Goal: Find specific page/section: Find specific page/section

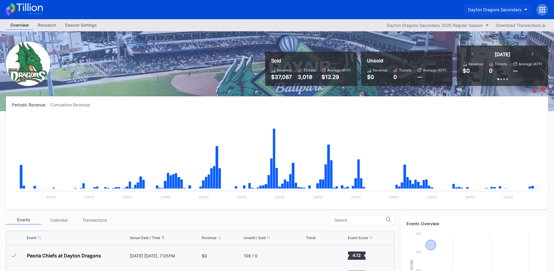
click at [475, 4] on button "Dayton Dragons Secondary" at bounding box center [498, 9] width 68 height 11
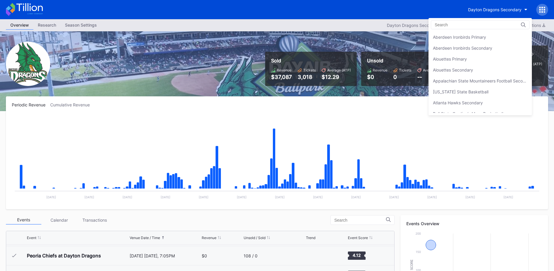
scroll to position [437, 0]
click at [487, 88] on div "Aberdeen Ironbirds Primary Aberdeen Ironbirds Secondary Alouettes Primary Aloue…" at bounding box center [480, 72] width 103 height 81
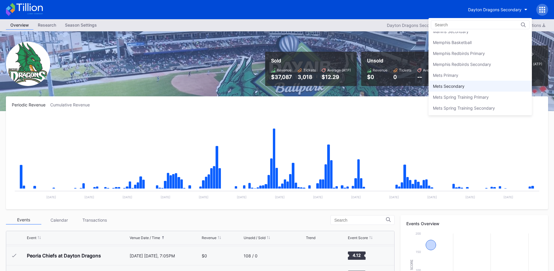
scroll to position [878, 0]
click at [486, 88] on div "Mets Secondary" at bounding box center [480, 87] width 103 height 11
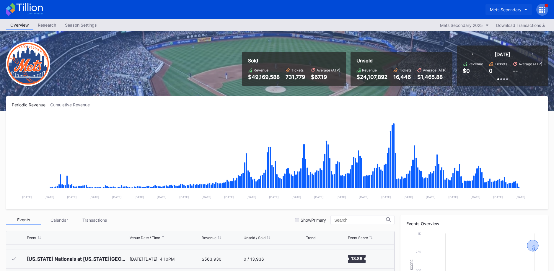
click at [498, 11] on div "Mets Secondary" at bounding box center [506, 9] width 32 height 5
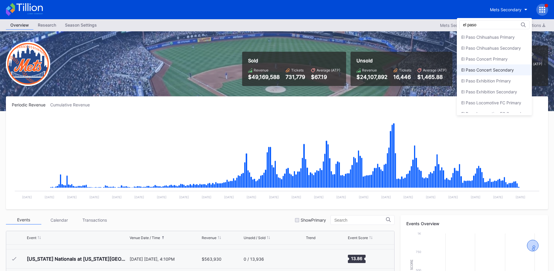
type input "el paso"
click at [506, 73] on div "El Paso Concert Secondary" at bounding box center [494, 69] width 75 height 11
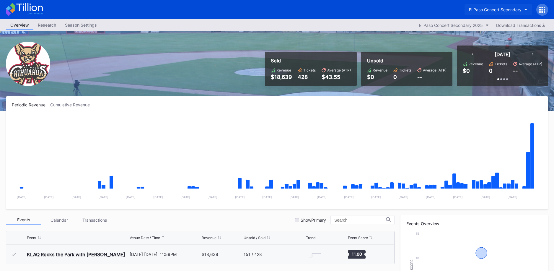
click at [499, 13] on button "El Paso Concert Secondary" at bounding box center [498, 9] width 67 height 11
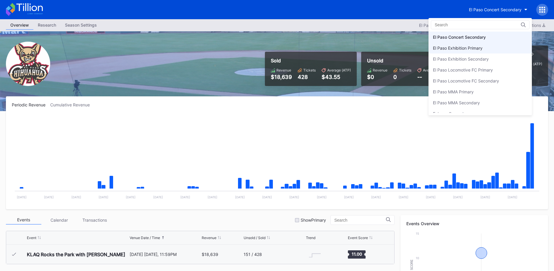
scroll to position [536, 0]
click at [496, 39] on div "El Paso Concert Primary" at bounding box center [480, 37] width 103 height 11
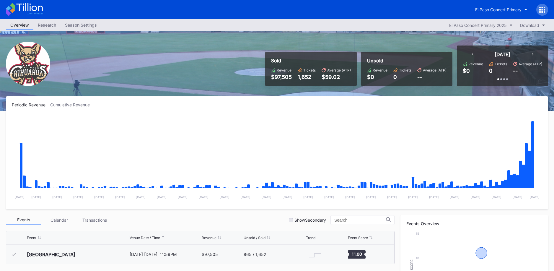
click at [29, 10] on icon at bounding box center [24, 9] width 37 height 13
click at [31, 12] on icon at bounding box center [24, 9] width 37 height 13
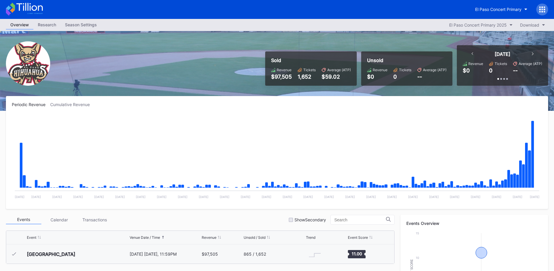
click at [19, 6] on icon at bounding box center [29, 7] width 26 height 8
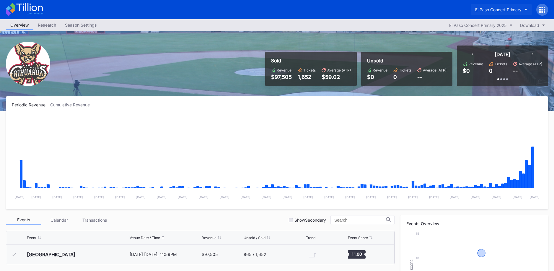
click at [500, 11] on div "El Paso Concert Primary" at bounding box center [498, 9] width 46 height 5
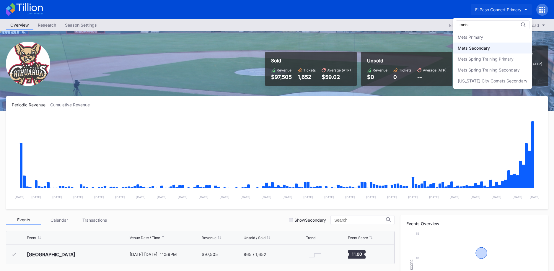
type input "mets"
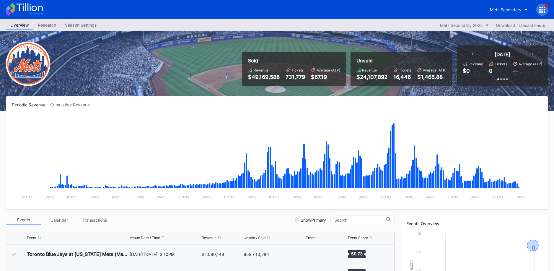
scroll to position [1496, 0]
click at [43, 12] on icon at bounding box center [24, 9] width 37 height 13
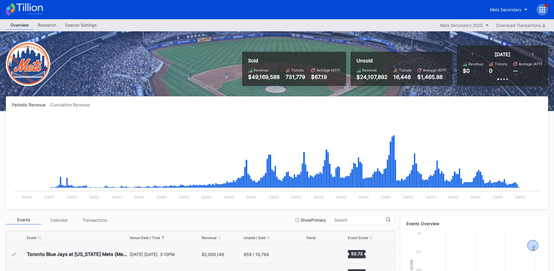
scroll to position [1496, 0]
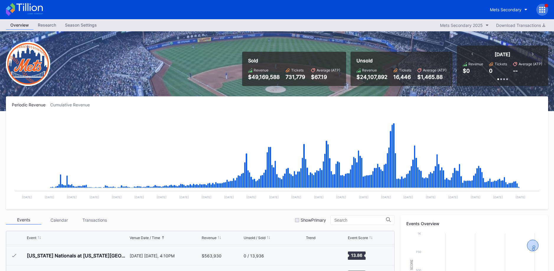
click at [35, 11] on icon at bounding box center [24, 9] width 37 height 13
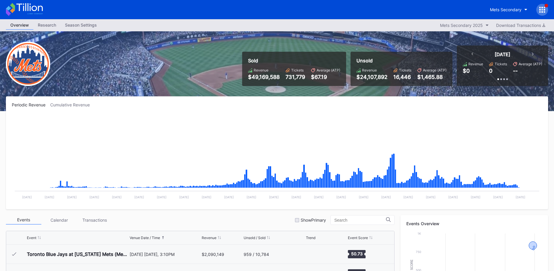
scroll to position [1496, 0]
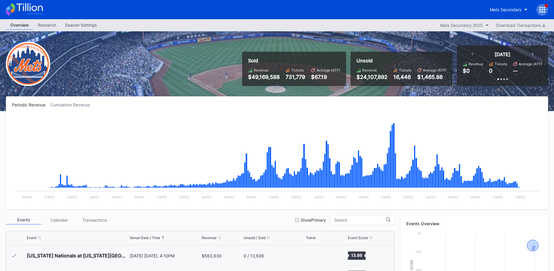
click at [29, 9] on icon at bounding box center [24, 9] width 37 height 13
click at [503, 8] on div "Mets Secondary" at bounding box center [506, 9] width 32 height 5
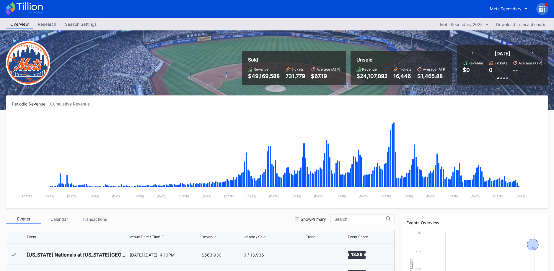
drag, startPoint x: 39, startPoint y: 10, endPoint x: 154, endPoint y: 1, distance: 114.7
click at [40, 9] on icon at bounding box center [24, 8] width 37 height 13
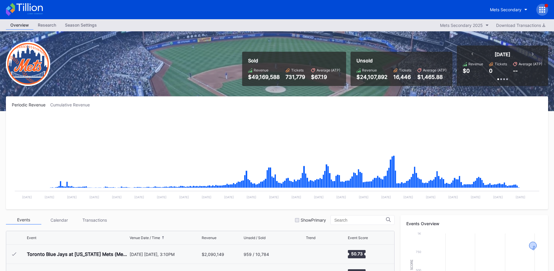
scroll to position [1496, 0]
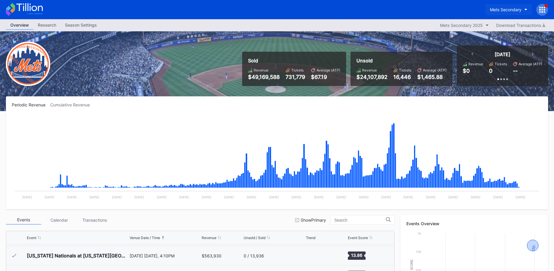
click at [498, 8] on div "Mets Secondary" at bounding box center [506, 9] width 32 height 5
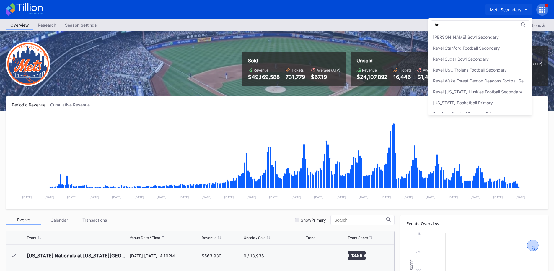
scroll to position [0, 0]
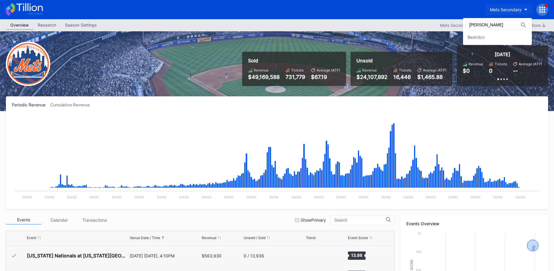
type input "[PERSON_NAME]"
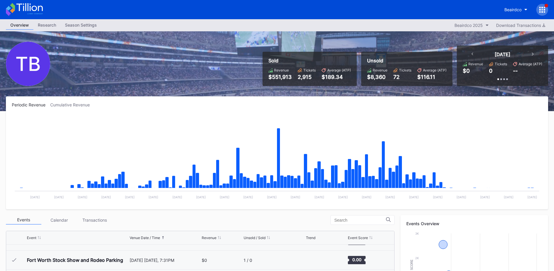
scroll to position [9716, 0]
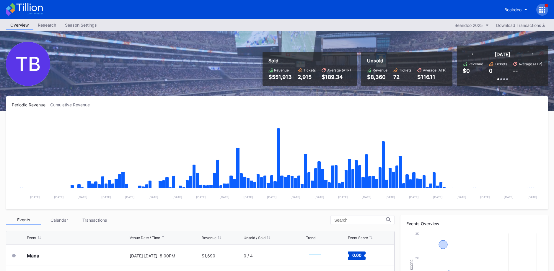
click at [547, 10] on div at bounding box center [543, 10] width 12 height 12
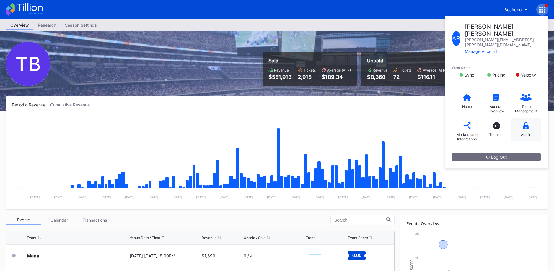
click at [529, 118] on div "Admin" at bounding box center [526, 130] width 30 height 24
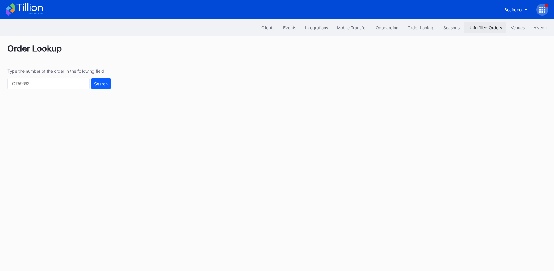
click at [477, 27] on div "Unfulfilled Orders" at bounding box center [486, 27] width 34 height 5
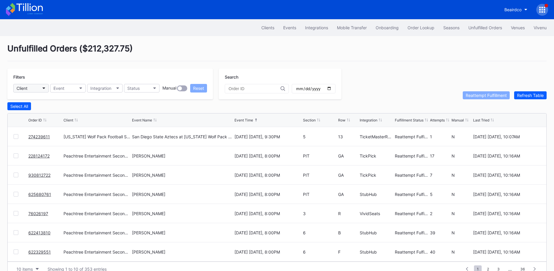
click at [36, 91] on button "Client" at bounding box center [30, 88] width 35 height 9
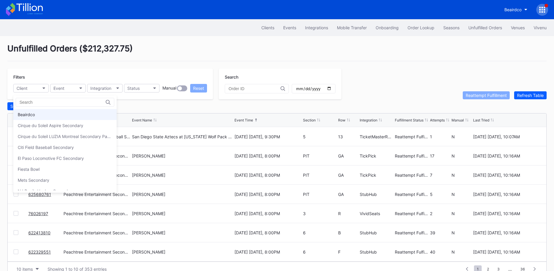
click at [40, 116] on div "Beairdco" at bounding box center [64, 114] width 103 height 11
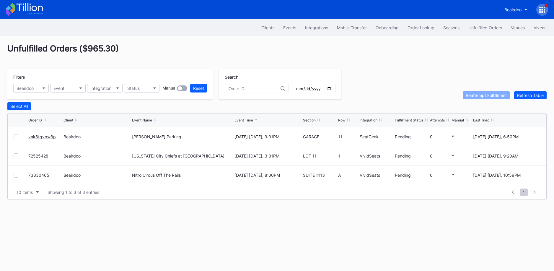
click at [33, 16] on div "Beairdco" at bounding box center [277, 9] width 554 height 19
click at [33, 12] on icon at bounding box center [24, 9] width 37 height 13
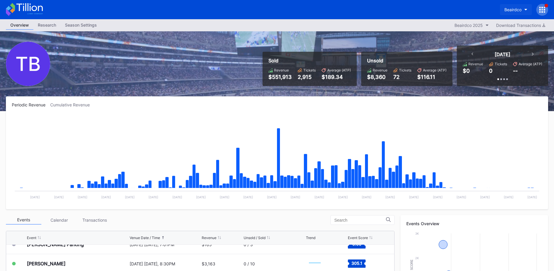
click at [512, 4] on button "Beairdco" at bounding box center [516, 9] width 32 height 11
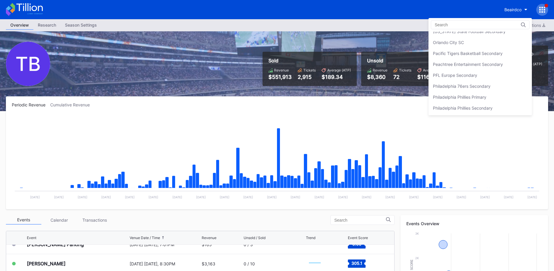
scroll to position [1242, 0]
click at [490, 69] on div "PFL Europe Secondary" at bounding box center [480, 74] width 103 height 11
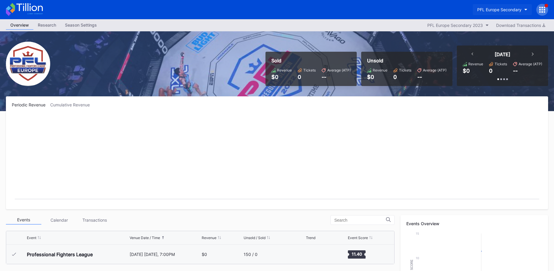
click at [496, 13] on button "PFL Europe Secondary" at bounding box center [502, 9] width 59 height 11
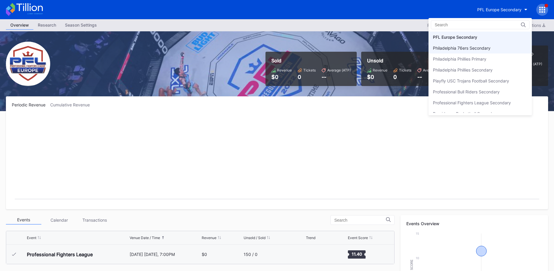
scroll to position [1262, 0]
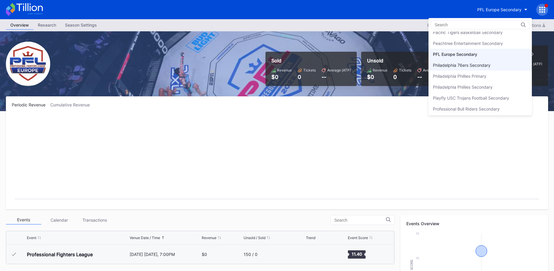
click at [492, 43] on div "Peachtree Entertainment Secondary" at bounding box center [468, 43] width 70 height 5
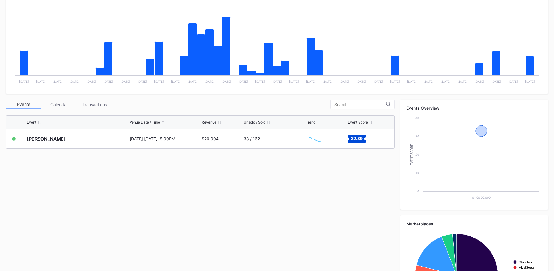
scroll to position [176, 0]
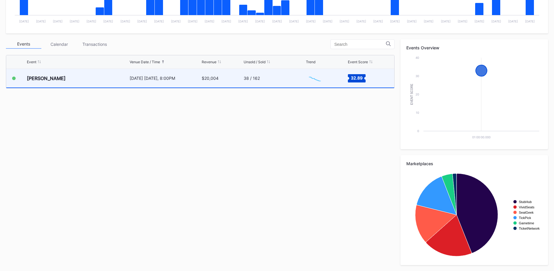
click at [276, 85] on div "38 / 162" at bounding box center [274, 78] width 61 height 19
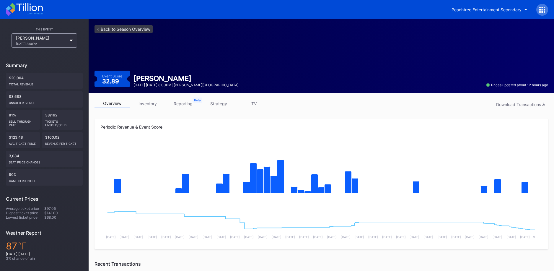
drag, startPoint x: 122, startPoint y: 51, endPoint x: 112, endPoint y: 46, distance: 11.8
click at [116, 49] on div "<- Back to Season Overview Event Score 32.89 [PERSON_NAME] Top [DATE] [DATE] 8:…" at bounding box center [322, 56] width 466 height 74
click at [35, 8] on icon at bounding box center [24, 9] width 37 height 13
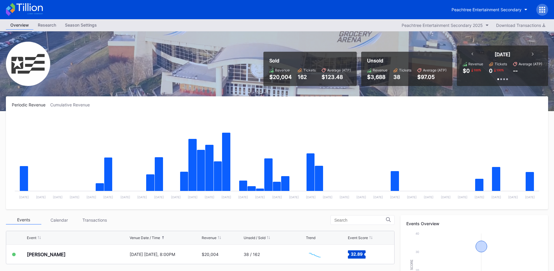
click at [35, 8] on icon at bounding box center [24, 9] width 37 height 13
